Goal: Transaction & Acquisition: Purchase product/service

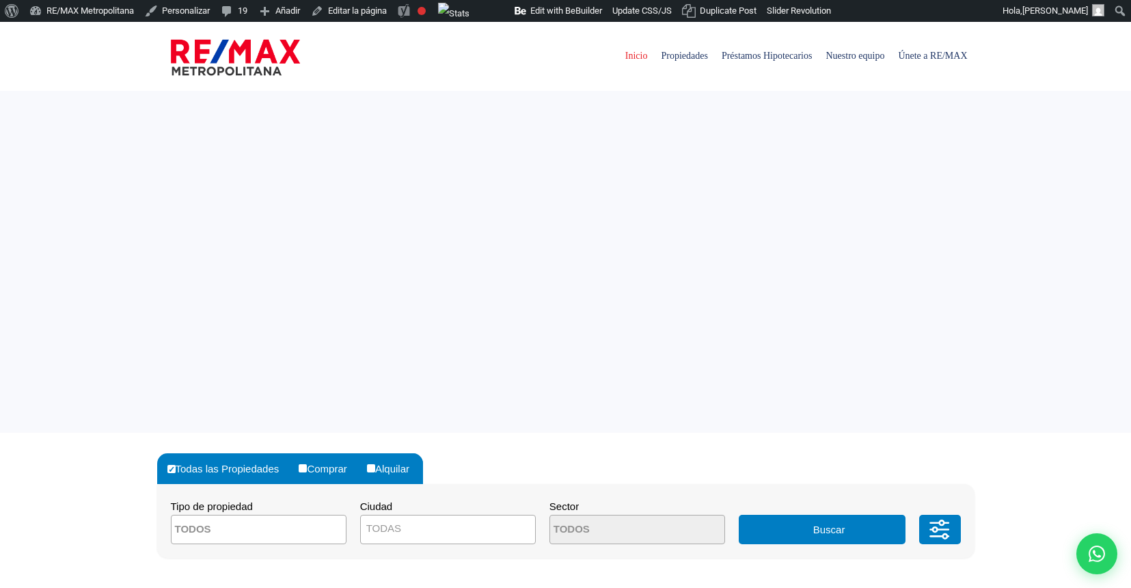
select select
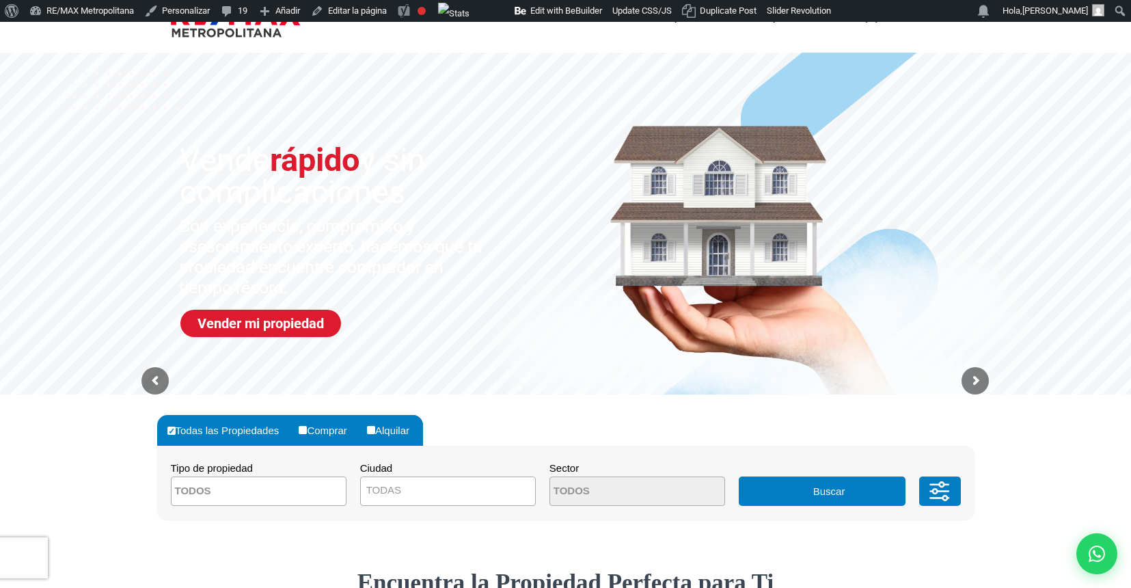
scroll to position [77, 0]
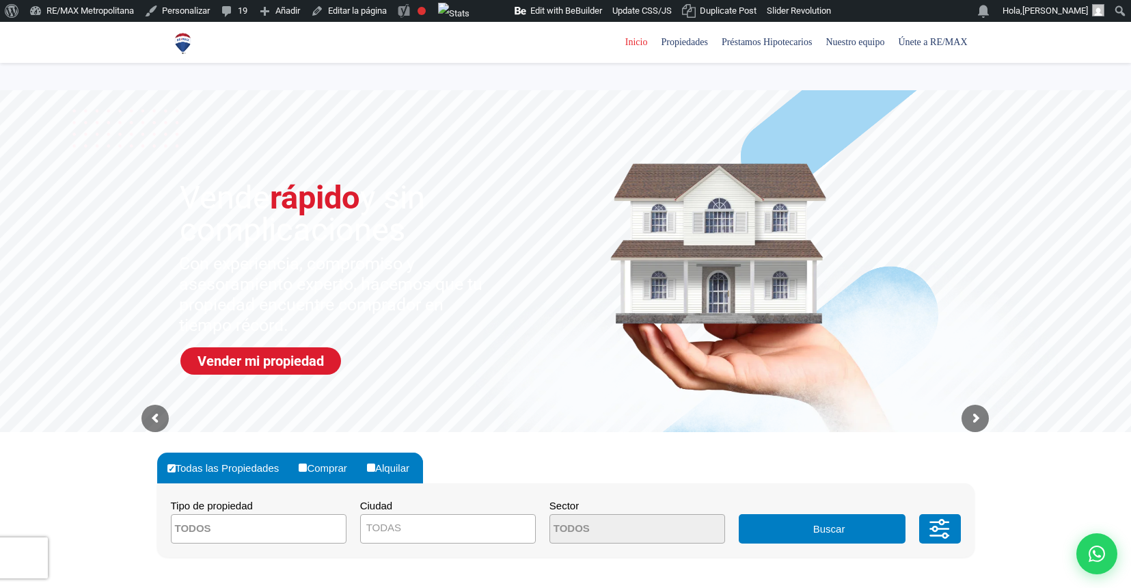
select select
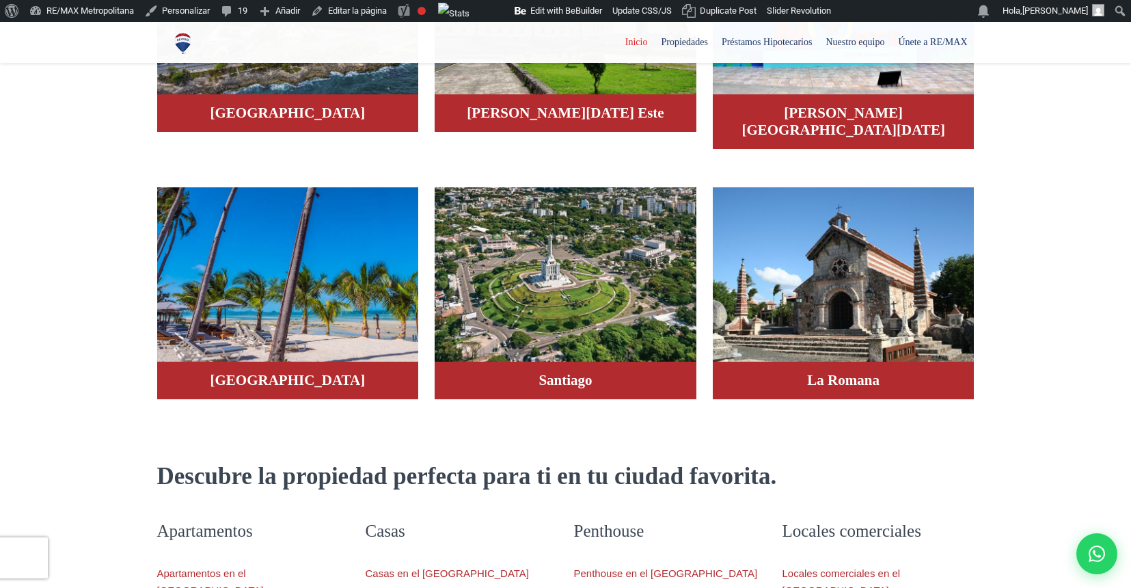
scroll to position [794, 0]
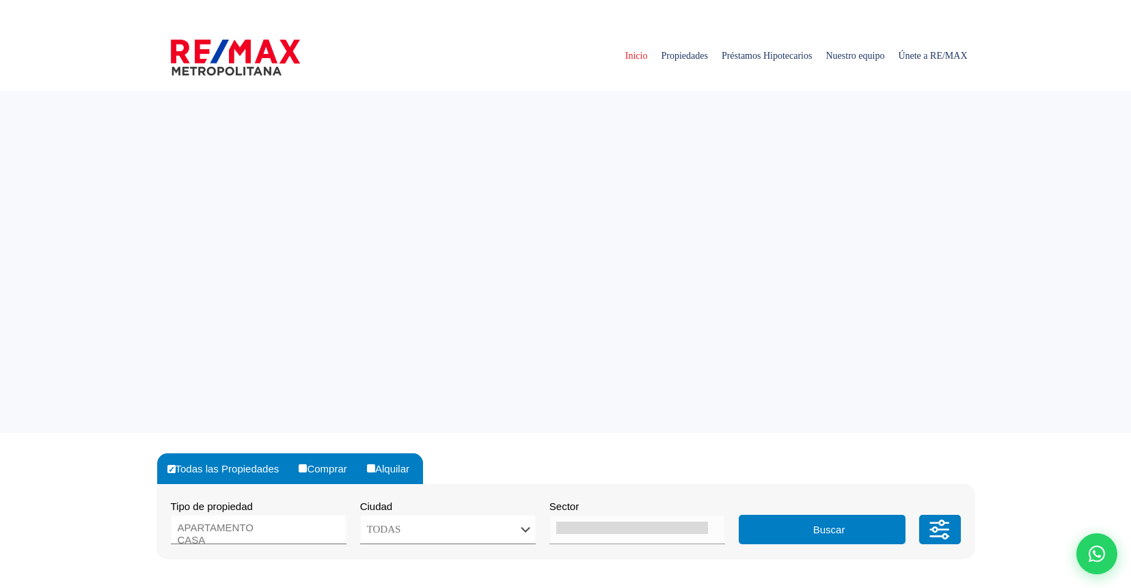
select select
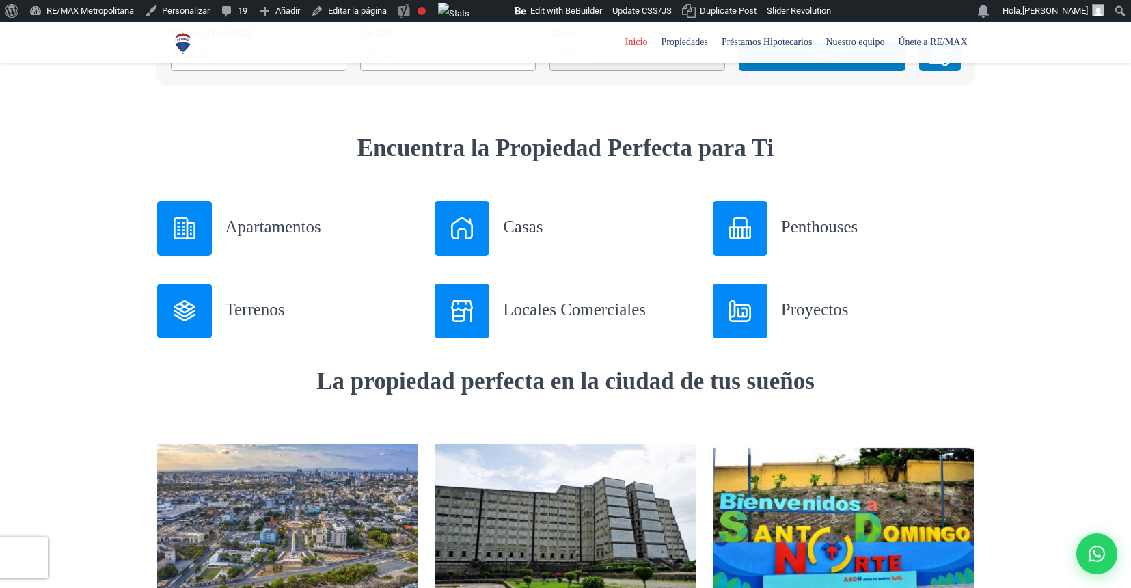
scroll to position [477, 0]
